Goal: Find contact information

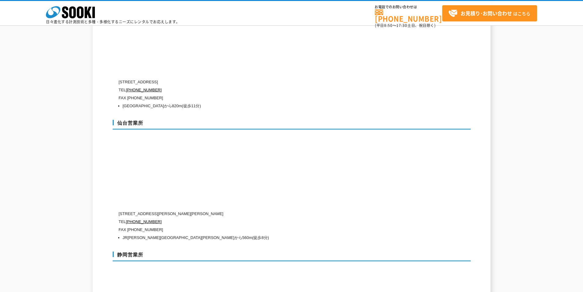
scroll to position [1849, 0]
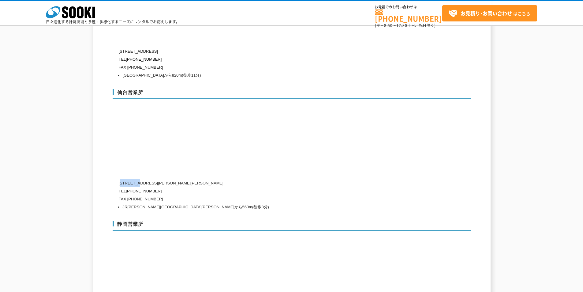
drag, startPoint x: 121, startPoint y: 170, endPoint x: 142, endPoint y: 169, distance: 20.5
click at [142, 179] on p "〒983-0014 宮城県仙台市宮城野区高砂2-2-2" at bounding box center [266, 183] width 294 height 8
click at [147, 179] on p "〒983-0014 宮城県仙台市宮城野区高砂2-2-2" at bounding box center [266, 183] width 294 height 8
drag, startPoint x: 144, startPoint y: 169, endPoint x: 212, endPoint y: 173, distance: 68.7
click at [212, 179] on p "〒983-0014 宮城県仙台市宮城野区高砂2-2-2" at bounding box center [266, 183] width 294 height 8
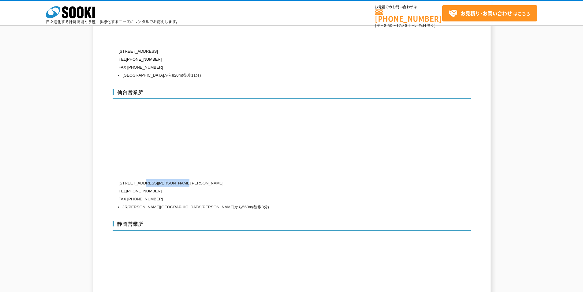
copy p "宮城県仙台市宮城野区高砂2-2-2"
drag, startPoint x: 120, startPoint y: 177, endPoint x: 158, endPoint y: 180, distance: 38.0
click at [158, 187] on p "TEL 0120-856-993" at bounding box center [266, 191] width 294 height 8
click at [121, 195] on p "FAX (022)786-9334" at bounding box center [266, 199] width 294 height 8
drag, startPoint x: 125, startPoint y: 177, endPoint x: 166, endPoint y: 178, distance: 40.4
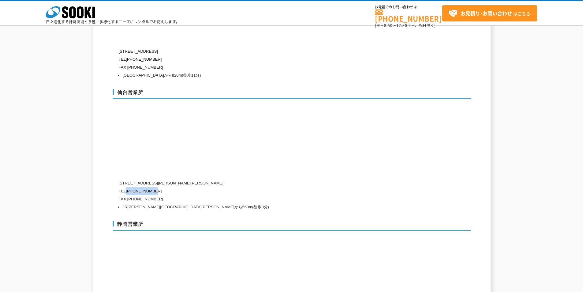
click at [166, 187] on p "TEL 0120-856-993" at bounding box center [266, 191] width 294 height 8
copy p "0120-856-993"
drag, startPoint x: 126, startPoint y: 185, endPoint x: 162, endPoint y: 184, distance: 35.8
click at [162, 195] on p "FAX (022)786-9334" at bounding box center [266, 199] width 294 height 8
copy p "(022)786-9334"
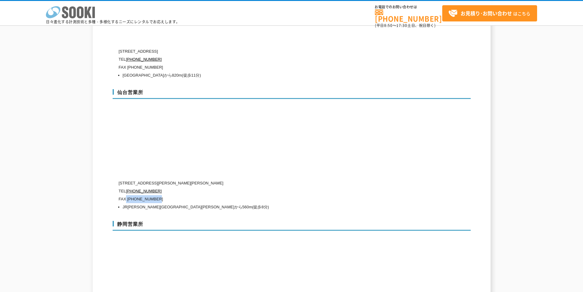
click at [61, 15] on icon "株式会社 ソーキ" at bounding box center [70, 12] width 49 height 12
